Goal: Task Accomplishment & Management: Use online tool/utility

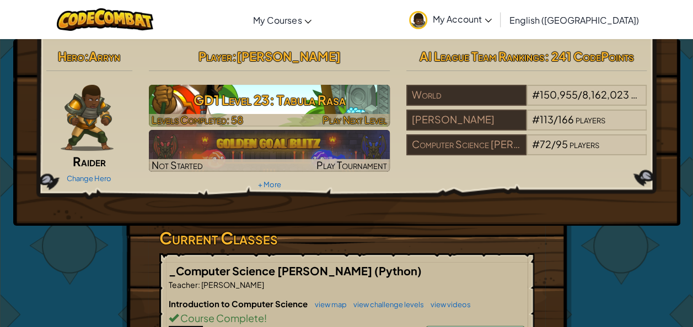
click at [270, 108] on h3 "GD1 Level 23: Tabula Rasa" at bounding box center [269, 100] width 241 height 25
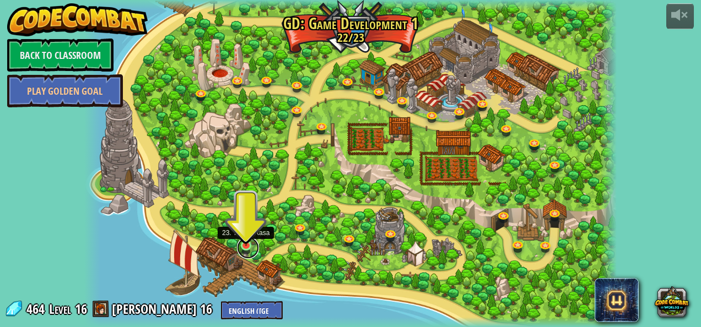
click at [241, 246] on link at bounding box center [248, 248] width 22 height 22
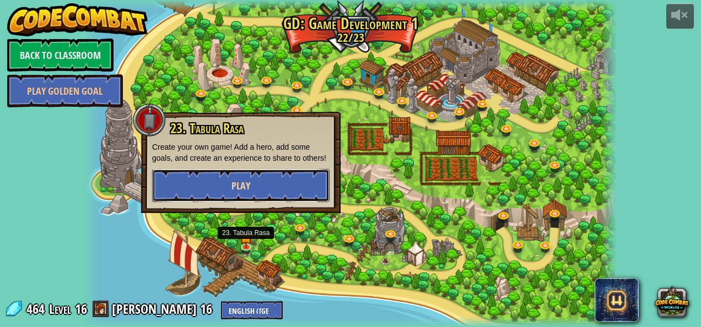
click at [229, 179] on button "Play" at bounding box center [240, 185] width 177 height 33
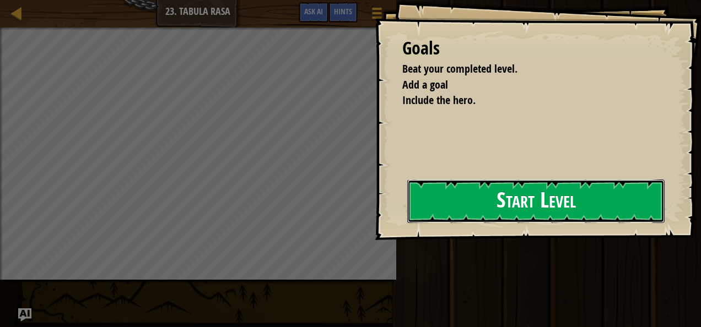
drag, startPoint x: 447, startPoint y: 219, endPoint x: 483, endPoint y: 194, distance: 43.6
click at [463, 208] on button "Start Level" at bounding box center [535, 202] width 257 height 44
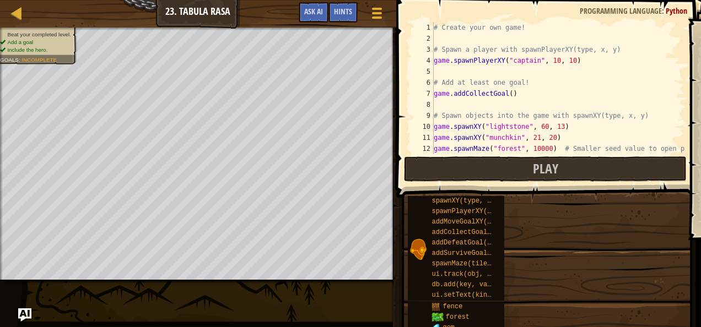
drag, startPoint x: 483, startPoint y: 194, endPoint x: 443, endPoint y: 211, distance: 43.5
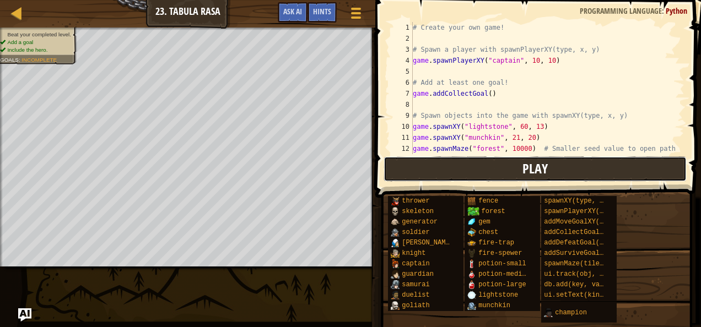
click at [413, 173] on button "Play" at bounding box center [535, 169] width 303 height 25
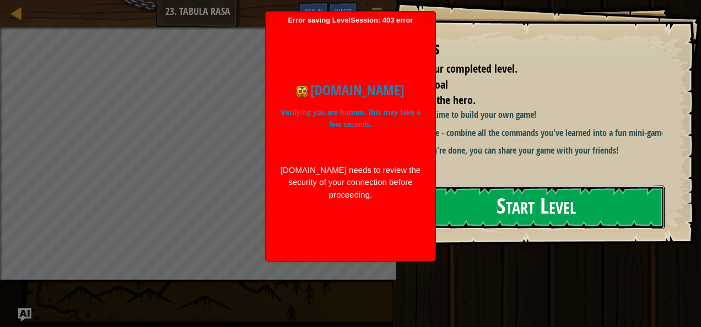
click at [485, 206] on button "Start Level" at bounding box center [535, 208] width 257 height 44
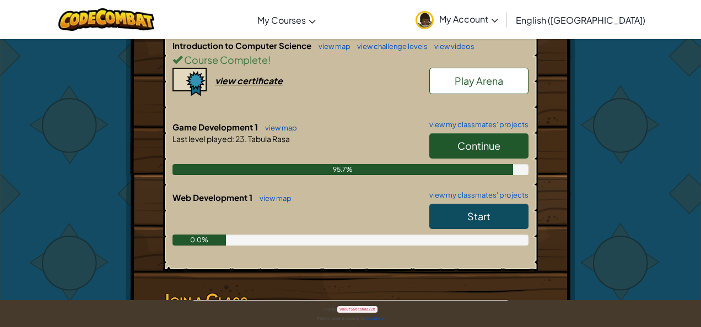
scroll to position [256, 0]
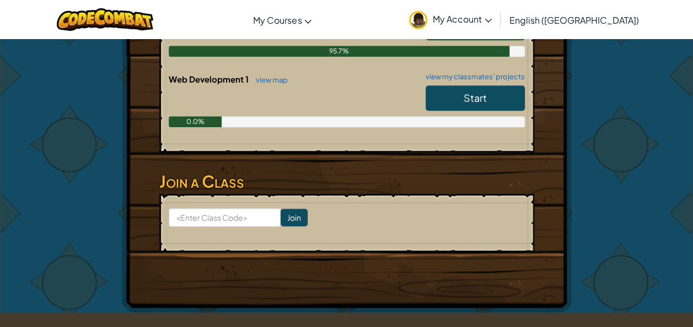
scroll to position [215, 0]
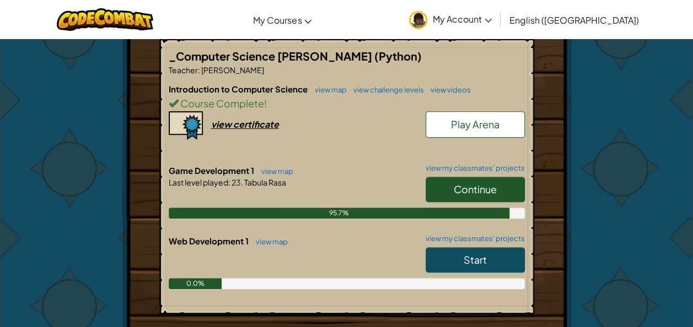
click at [448, 192] on link "Continue" at bounding box center [475, 189] width 99 height 25
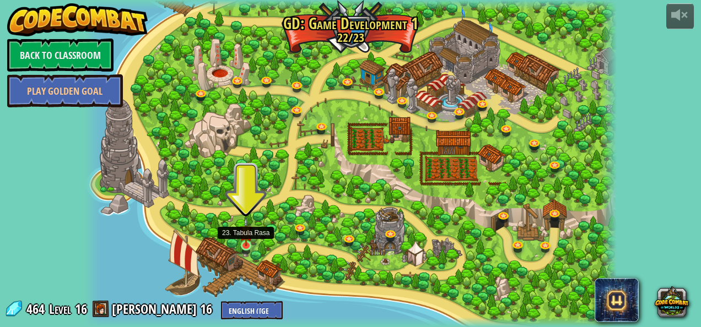
click at [251, 243] on img at bounding box center [246, 232] width 13 height 29
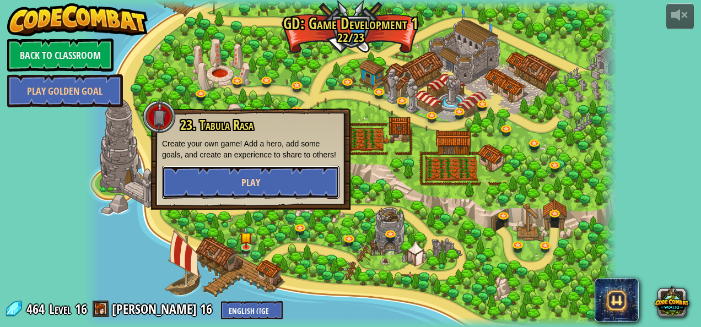
click at [234, 188] on button "Play" at bounding box center [250, 182] width 177 height 33
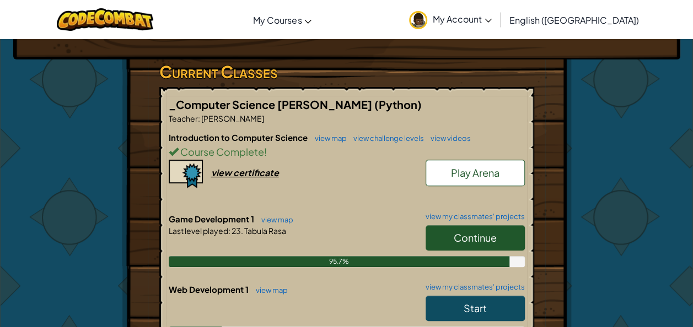
scroll to position [167, 0]
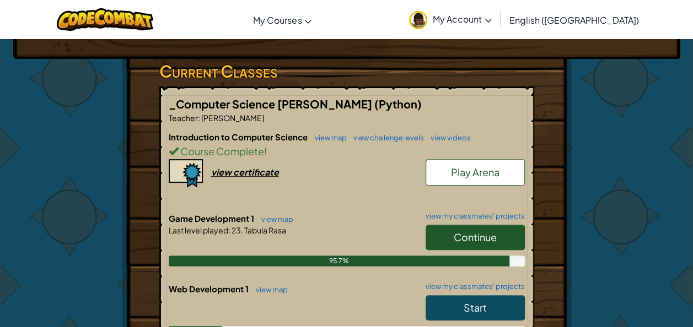
click at [457, 219] on h6 "Game Development 1 view map view my classmates' projects" at bounding box center [347, 219] width 356 height 12
click at [455, 216] on link "view my classmates' projects" at bounding box center [472, 216] width 105 height 7
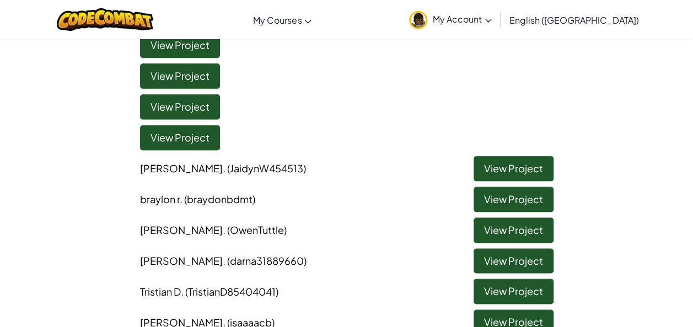
scroll to position [2625, 0]
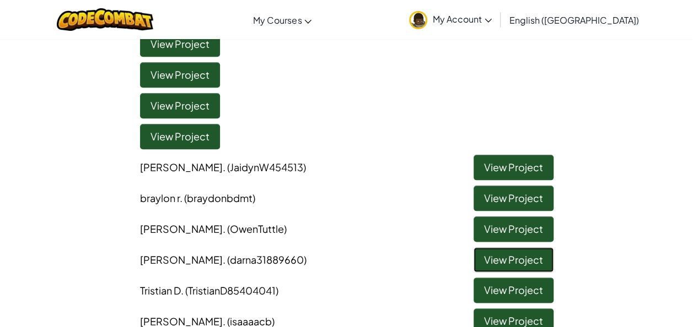
click at [495, 254] on link "View Project" at bounding box center [513, 259] width 80 height 25
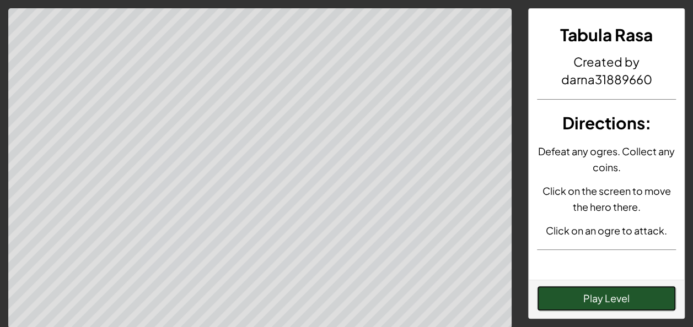
click at [557, 293] on button "Play Level" at bounding box center [606, 298] width 139 height 25
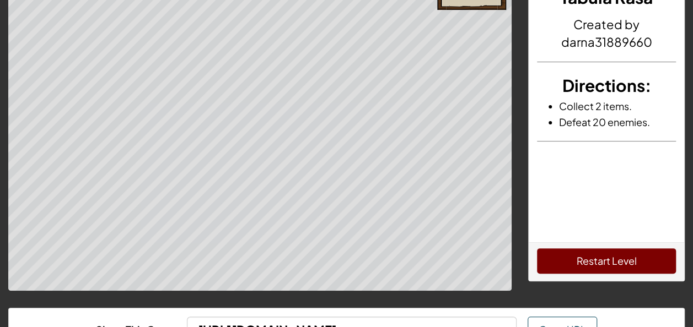
scroll to position [55, 0]
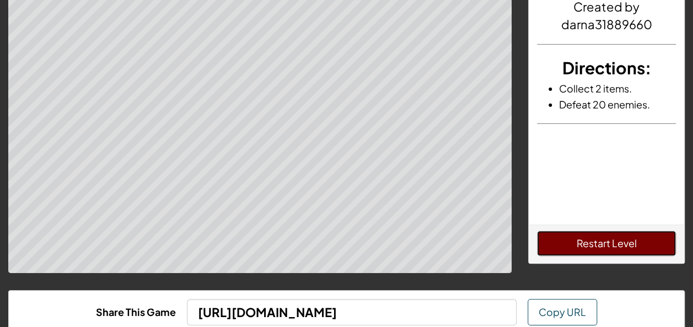
click at [596, 246] on button "Restart Level" at bounding box center [606, 243] width 139 height 25
click at [315, 0] on html "Plays 221 Tabula Rasa Created by darna31889660 Directions : Collect 2 items. De…" at bounding box center [346, 171] width 693 height 452
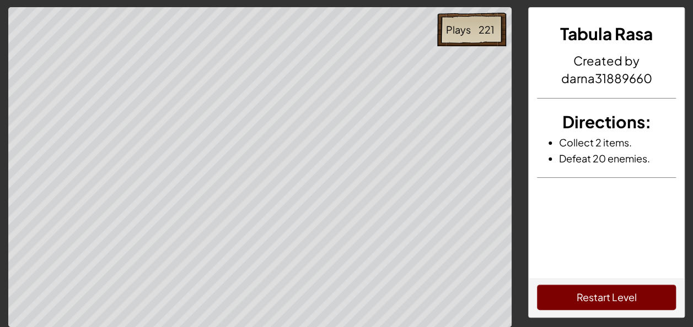
scroll to position [0, 0]
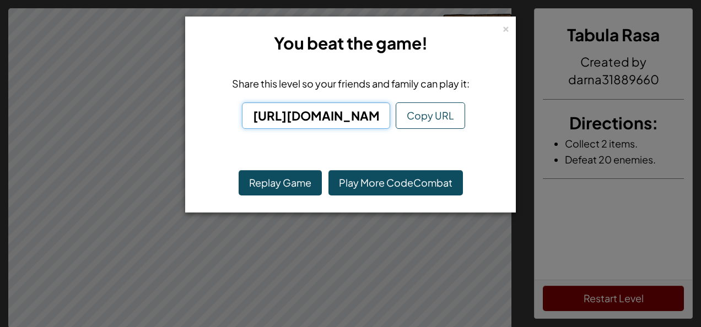
click at [263, 106] on input "https://codecombat.com/play/game-dev-level/tabula-rasa/68dade37158a045c26cf3cf1" at bounding box center [316, 116] width 148 height 26
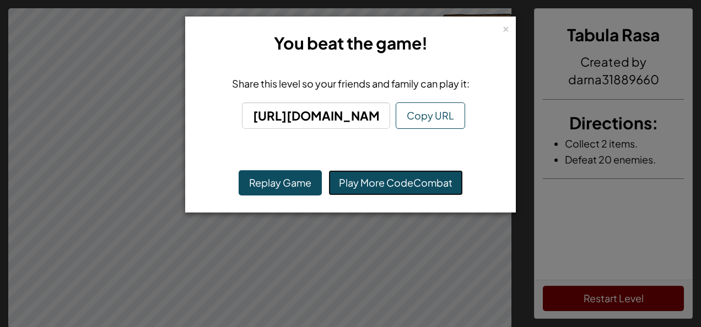
click at [365, 183] on link "Play More CodeCombat" at bounding box center [396, 182] width 134 height 25
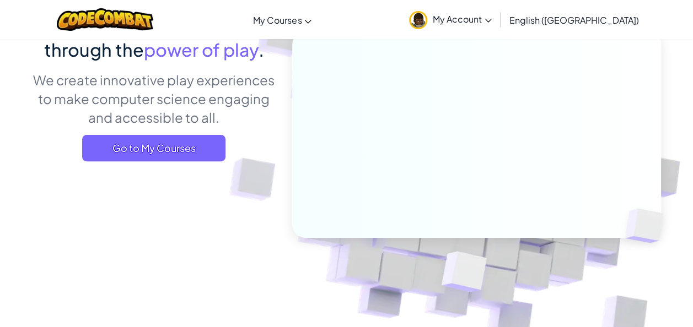
scroll to position [121, 0]
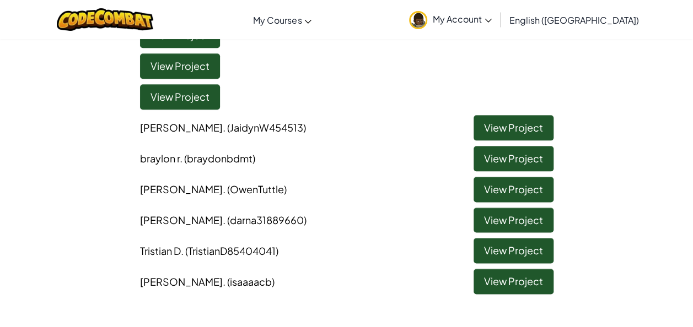
scroll to position [2664, 0]
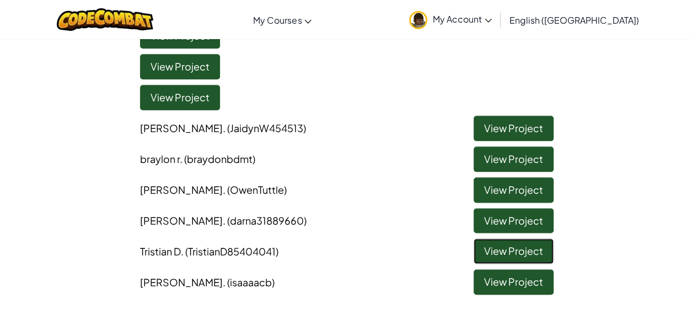
click at [503, 246] on link "View Project" at bounding box center [513, 251] width 80 height 25
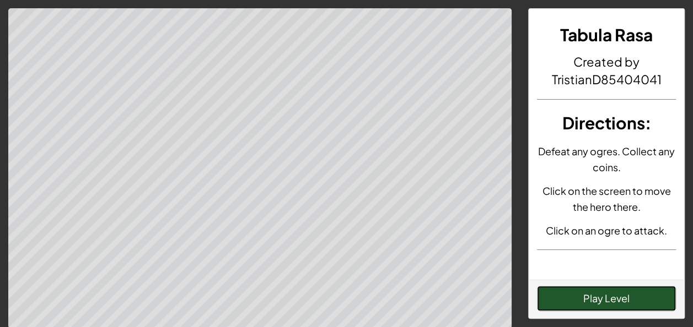
click at [614, 294] on button "Play Level" at bounding box center [606, 298] width 139 height 25
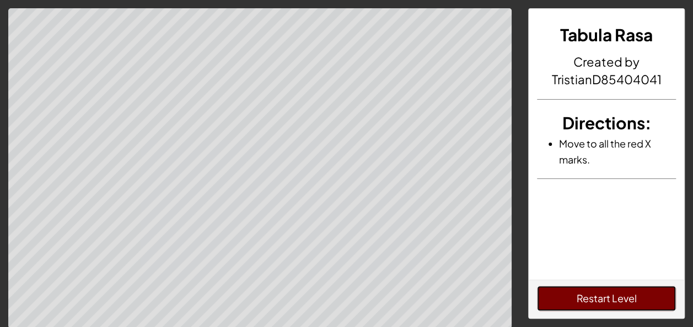
click at [624, 301] on button "Restart Level" at bounding box center [606, 298] width 139 height 25
click at [586, 293] on button "Restart Level" at bounding box center [606, 298] width 139 height 25
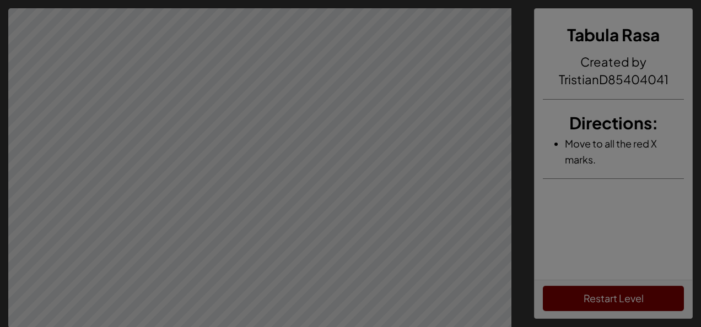
click at [352, 71] on body "Tabula Rasa Created by TristianD85404041 Directions : Move to all the red X mar…" at bounding box center [350, 226] width 701 height 453
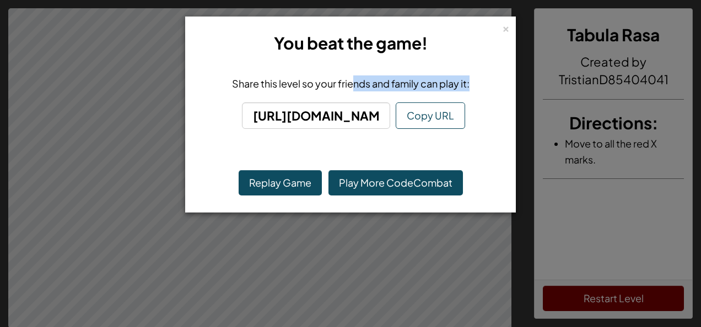
click at [352, 73] on div "Share this level so your friends and family can play it: https://codecombat.com…" at bounding box center [350, 107] width 319 height 87
click at [297, 176] on button "Replay Game" at bounding box center [280, 182] width 83 height 25
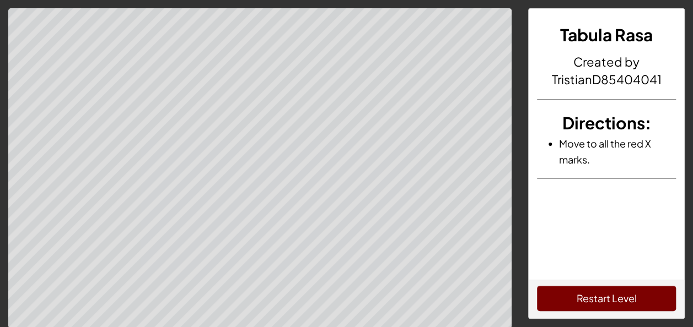
click at [355, 83] on body "Tabula Rasa Created by TristianD85404041 Directions : Move to all the red X mar…" at bounding box center [346, 226] width 693 height 452
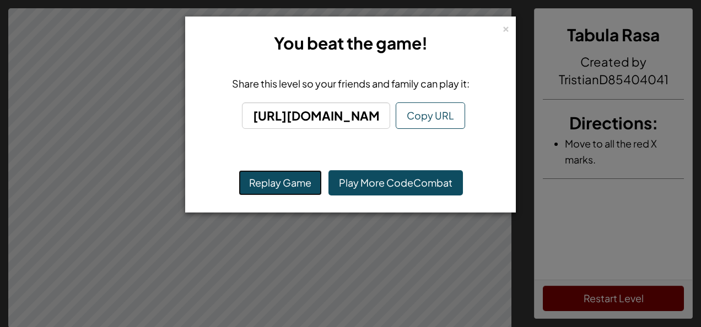
click at [270, 191] on button "Replay Game" at bounding box center [280, 182] width 83 height 25
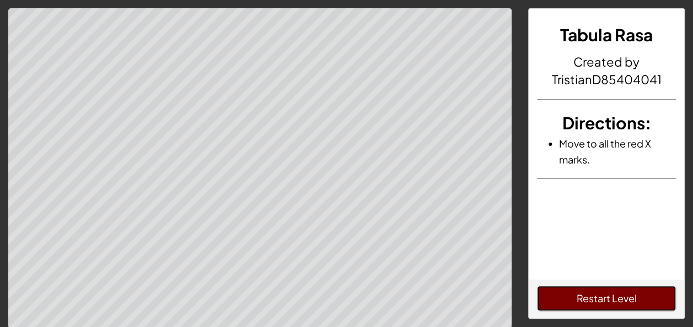
click at [576, 299] on button "Restart Level" at bounding box center [606, 298] width 139 height 25
click at [557, 308] on button "Restart Level" at bounding box center [606, 298] width 139 height 25
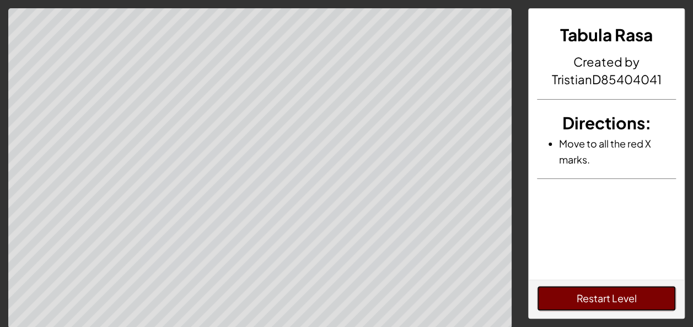
click at [557, 308] on button "Restart Level" at bounding box center [606, 298] width 139 height 25
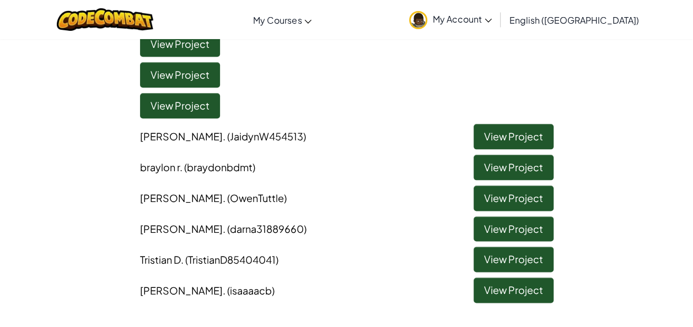
scroll to position [2655, 0]
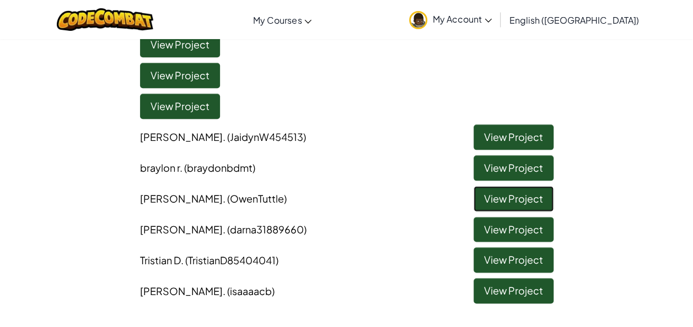
click at [517, 196] on link "View Project" at bounding box center [513, 198] width 80 height 25
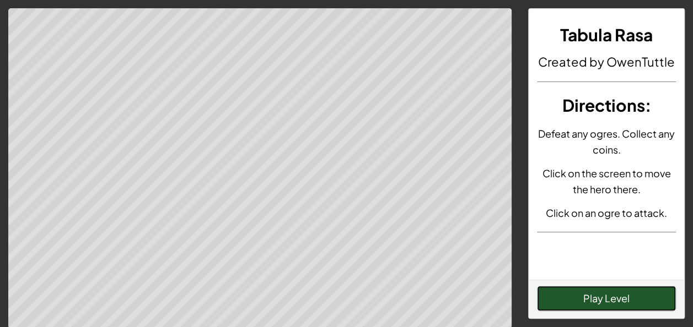
click at [580, 291] on button "Play Level" at bounding box center [606, 298] width 139 height 25
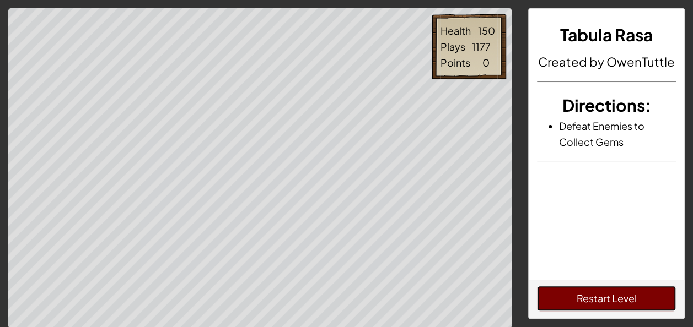
click at [620, 304] on button "Restart Level" at bounding box center [606, 298] width 139 height 25
click at [596, 302] on button "Restart Level" at bounding box center [606, 298] width 139 height 25
click at [595, 302] on button "Restart Level" at bounding box center [606, 298] width 139 height 25
click at [563, 292] on button "Restart Level" at bounding box center [606, 298] width 139 height 25
click at [564, 292] on button "Restart Level" at bounding box center [606, 298] width 139 height 25
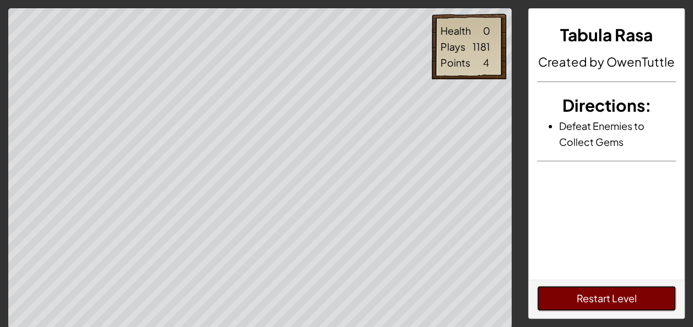
drag, startPoint x: 557, startPoint y: 293, endPoint x: 538, endPoint y: 278, distance: 24.7
click at [556, 290] on button "Restart Level" at bounding box center [606, 298] width 139 height 25
drag, startPoint x: 573, startPoint y: 301, endPoint x: 556, endPoint y: 299, distance: 17.7
click at [562, 300] on button "Restart Level" at bounding box center [606, 298] width 139 height 25
click at [416, 148] on body "Health 94 Plays 1183 Points 16 Tabula Rasa Created by OwenTuttle Directions : D…" at bounding box center [346, 226] width 693 height 452
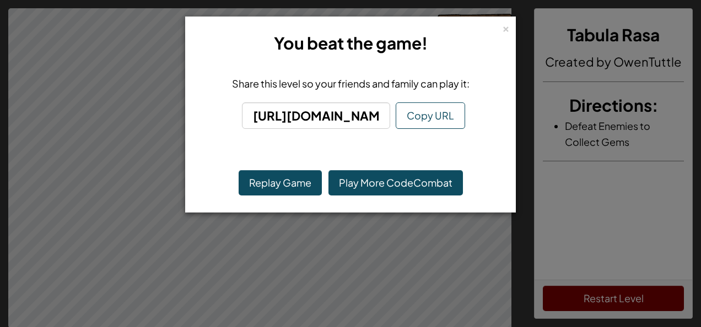
click at [413, 159] on div "Replay Game Play More CodeCombat" at bounding box center [350, 182] width 319 height 47
drag, startPoint x: 411, startPoint y: 147, endPoint x: 402, endPoint y: 160, distance: 16.2
click at [411, 148] on div "Share this level so your friends and family can play it: https://codecombat.com…" at bounding box center [350, 107] width 319 height 87
